Goal: Task Accomplishment & Management: Complete application form

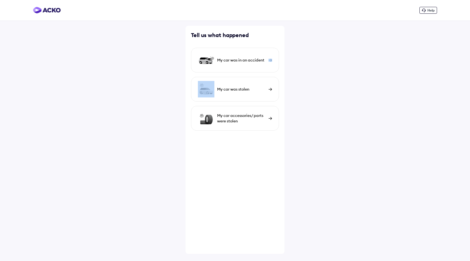
drag, startPoint x: 248, startPoint y: 63, endPoint x: 294, endPoint y: 99, distance: 58.9
click at [294, 99] on div "Help Tell us what happened My car was in an accident My car was stolen My car a…" at bounding box center [235, 130] width 470 height 261
click at [252, 57] on div "My car was in an accident" at bounding box center [235, 60] width 88 height 25
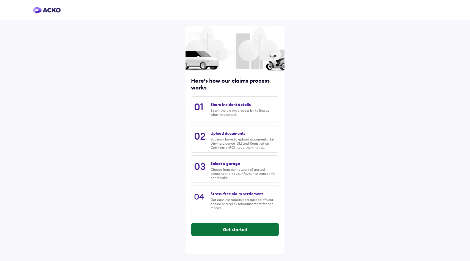
click at [247, 230] on button "Get started" at bounding box center [234, 229] width 87 height 13
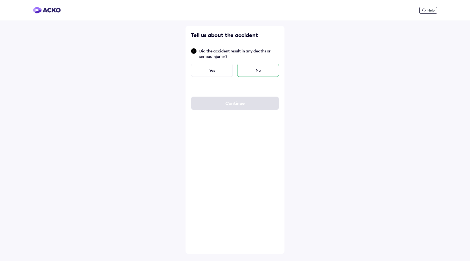
click at [253, 68] on div "No" at bounding box center [258, 70] width 42 height 13
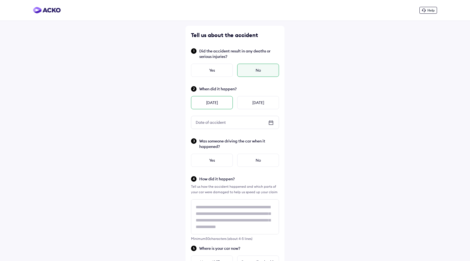
click at [221, 106] on div "[DATE]" at bounding box center [212, 102] width 42 height 13
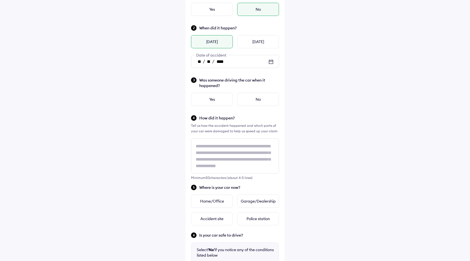
scroll to position [62, 0]
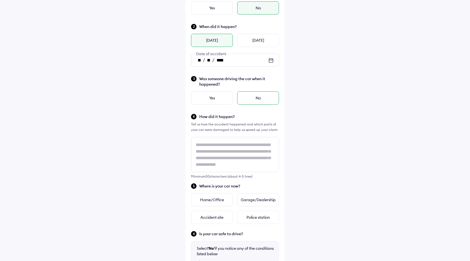
click at [243, 99] on div "No" at bounding box center [258, 97] width 42 height 13
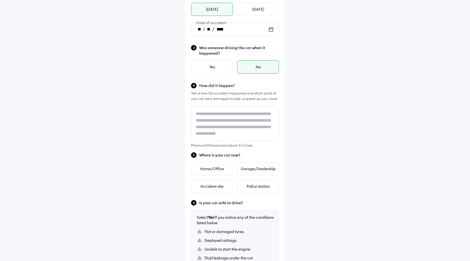
scroll to position [1, 0]
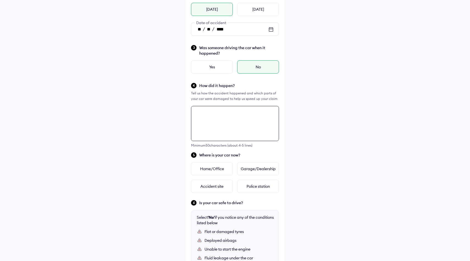
click at [236, 123] on textarea at bounding box center [235, 123] width 88 height 35
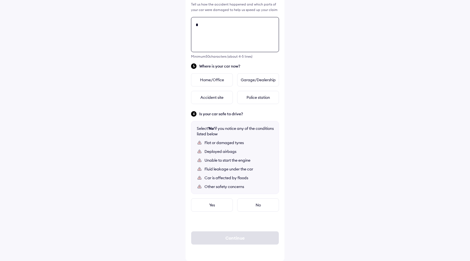
scroll to position [0, 0]
click at [209, 27] on textarea "**********" at bounding box center [235, 34] width 88 height 35
type textarea "**********"
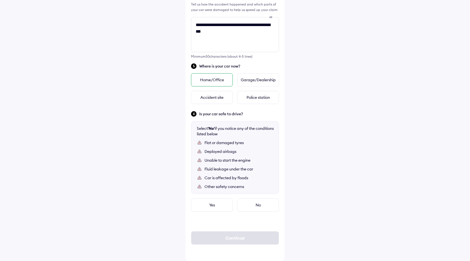
click at [226, 83] on div "Home/Office" at bounding box center [212, 79] width 42 height 13
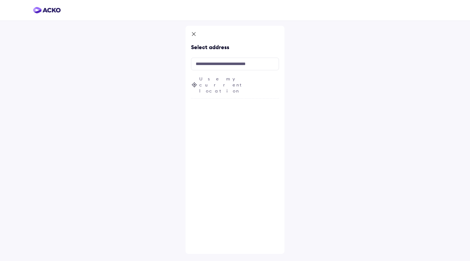
click at [205, 82] on div "Use my current location" at bounding box center [235, 87] width 88 height 23
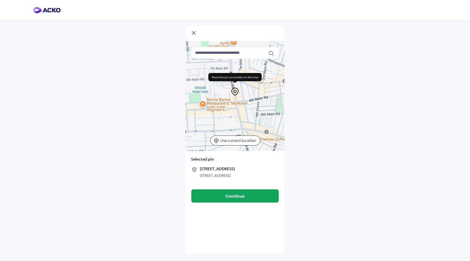
click at [194, 32] on icon at bounding box center [193, 32] width 3 height 3
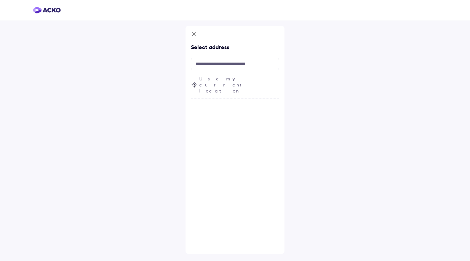
click at [193, 33] on icon at bounding box center [193, 34] width 5 height 7
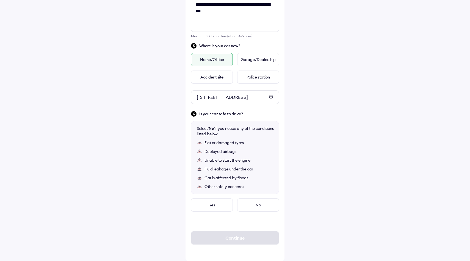
scroll to position [213, 0]
click at [259, 202] on div "No" at bounding box center [258, 205] width 42 height 13
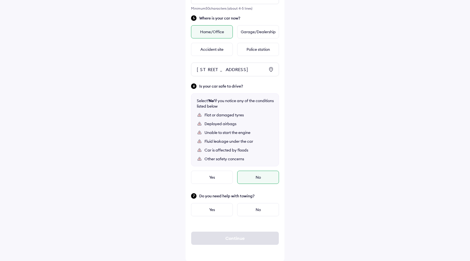
scroll to position [241, 0]
click at [248, 209] on div "No" at bounding box center [258, 209] width 42 height 13
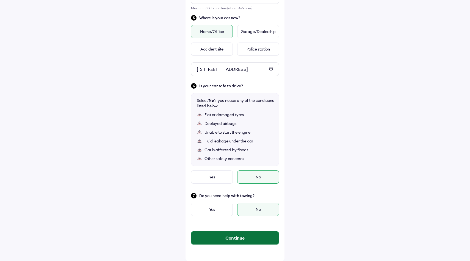
click at [244, 236] on button "Continue" at bounding box center [234, 238] width 87 height 13
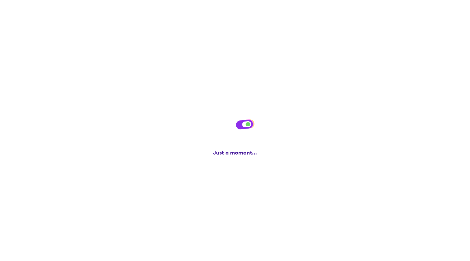
scroll to position [0, 0]
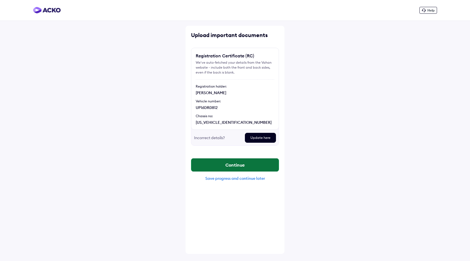
click at [247, 164] on button "Continue" at bounding box center [234, 165] width 87 height 13
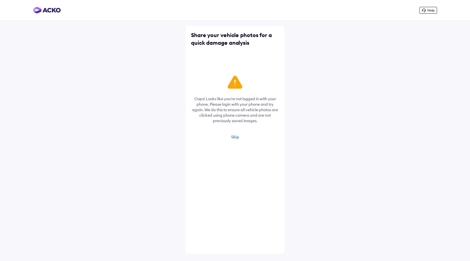
click at [235, 138] on div "Skip" at bounding box center [235, 137] width 8 height 5
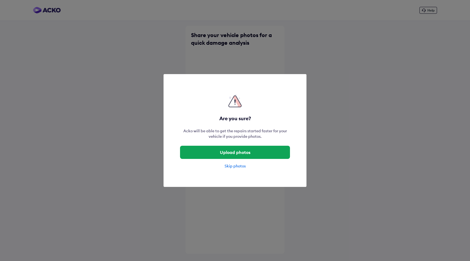
click at [235, 167] on div "Skip photos" at bounding box center [235, 165] width 110 height 5
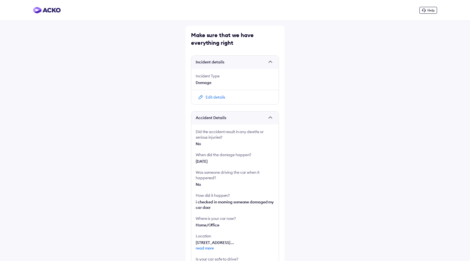
scroll to position [84, 0]
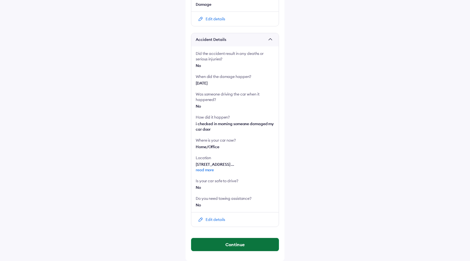
click at [247, 246] on button "Continue" at bounding box center [234, 244] width 87 height 13
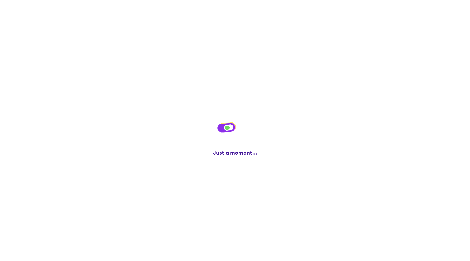
scroll to position [0, 0]
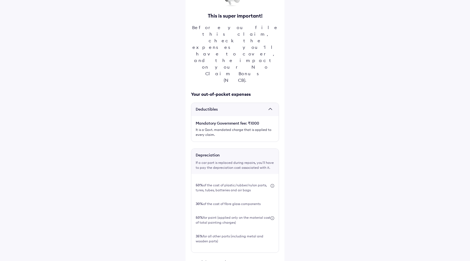
scroll to position [126, 0]
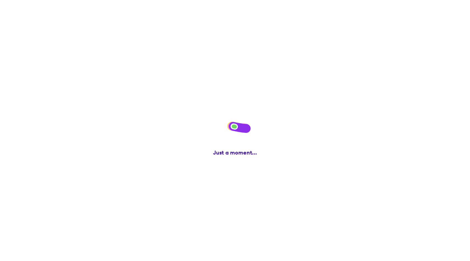
scroll to position [0, 0]
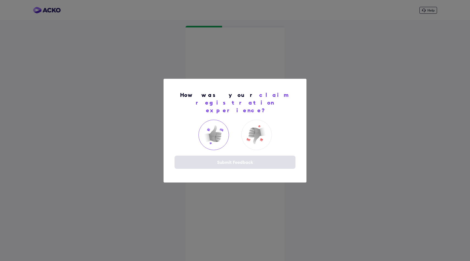
click at [221, 130] on img at bounding box center [213, 135] width 22 height 22
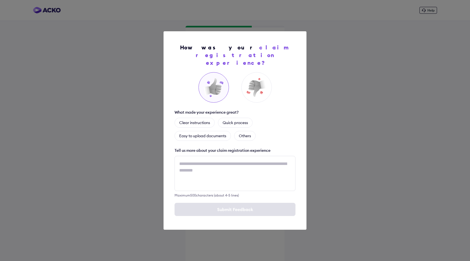
click at [348, 88] on div "How was your claim registration experience? What made your experience great? Cl…" at bounding box center [235, 130] width 470 height 261
click at [191, 118] on div "Clear instructions" at bounding box center [194, 123] width 40 height 10
click at [220, 203] on div "Submit Feedback" at bounding box center [234, 209] width 121 height 13
click at [244, 118] on div "Quick process" at bounding box center [241, 123] width 35 height 10
click at [244, 204] on div "Submit Feedback" at bounding box center [234, 209] width 121 height 13
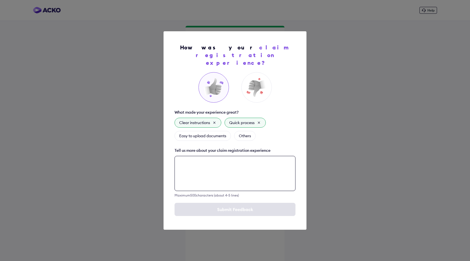
click at [213, 177] on textarea at bounding box center [234, 173] width 121 height 35
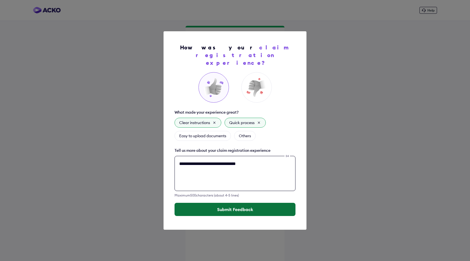
type textarea "**********"
click at [192, 206] on button "Submit Feedback" at bounding box center [234, 209] width 121 height 13
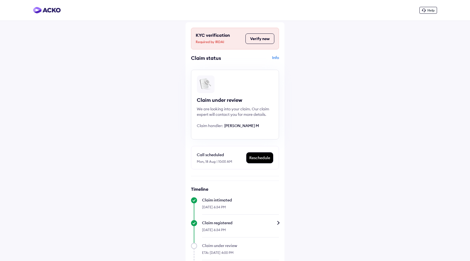
click at [258, 38] on button "Verify now" at bounding box center [259, 39] width 29 height 10
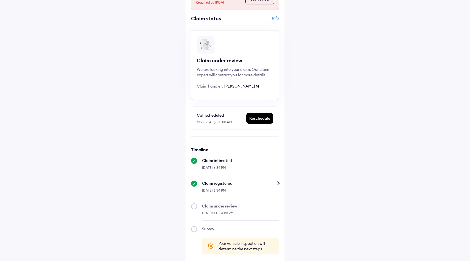
scroll to position [45, 0]
